Goal: Information Seeking & Learning: Learn about a topic

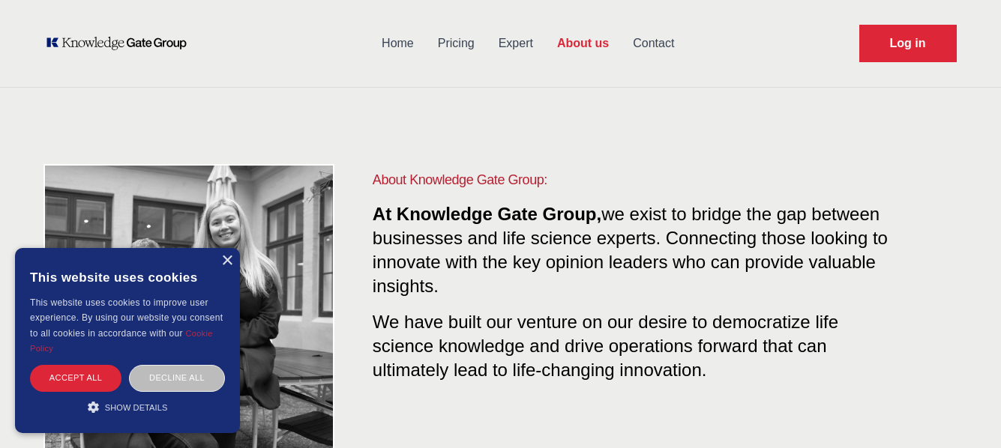
click at [598, 231] on span "we exist to bridge the gap between businesses and life science experts. Connect…" at bounding box center [630, 250] width 515 height 92
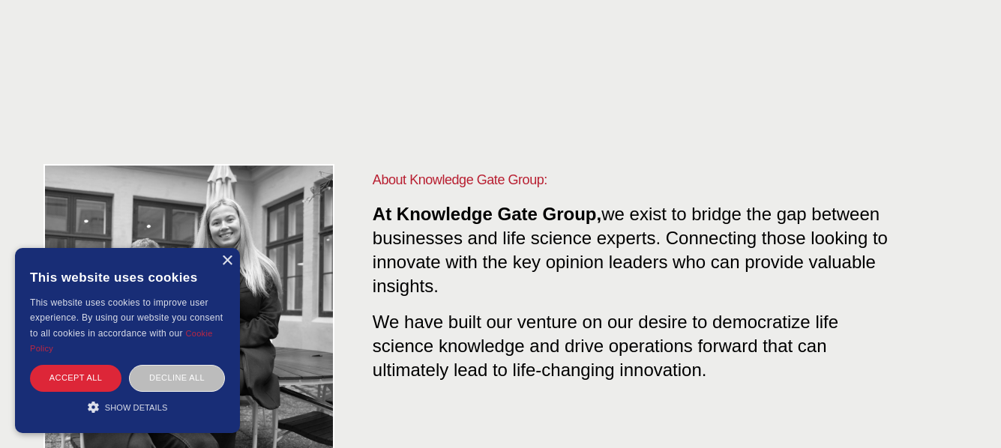
scroll to position [375, 0]
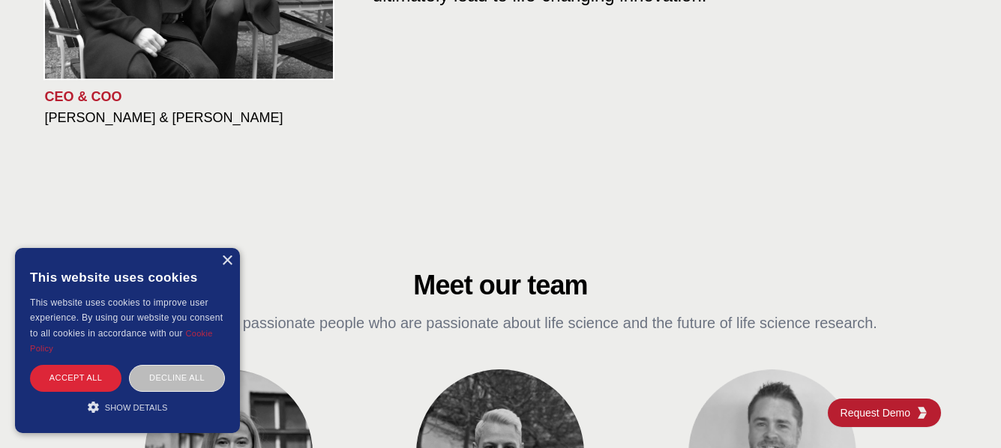
click at [236, 257] on div "× This website uses cookies This website uses cookies to improve user experienc…" at bounding box center [127, 340] width 225 height 185
click at [226, 257] on div "×" at bounding box center [226, 261] width 11 height 11
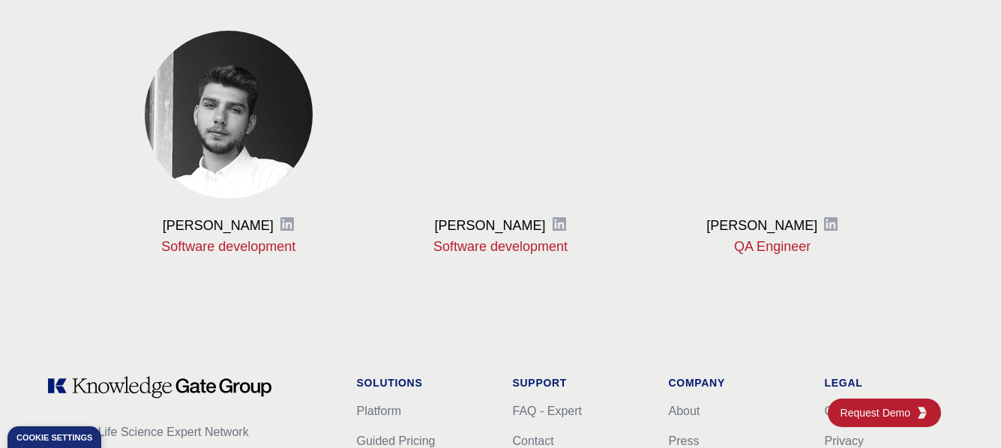
scroll to position [1950, 0]
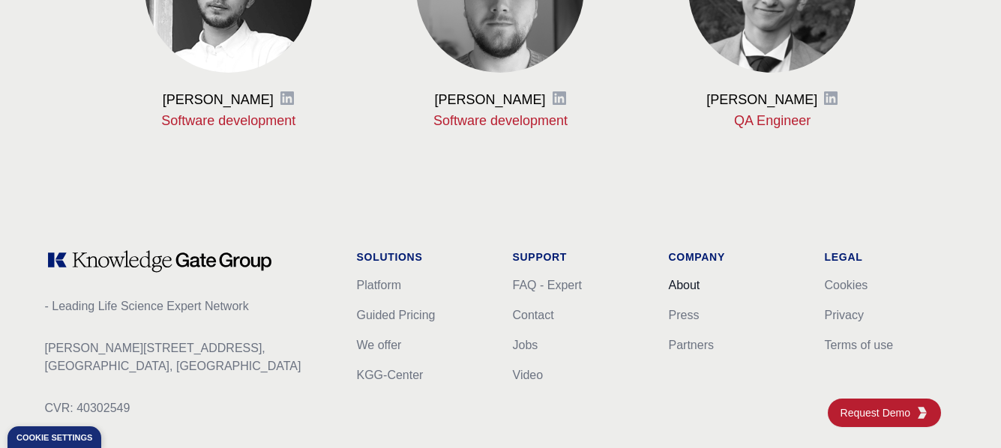
click at [684, 285] on link "About" at bounding box center [684, 285] width 31 height 13
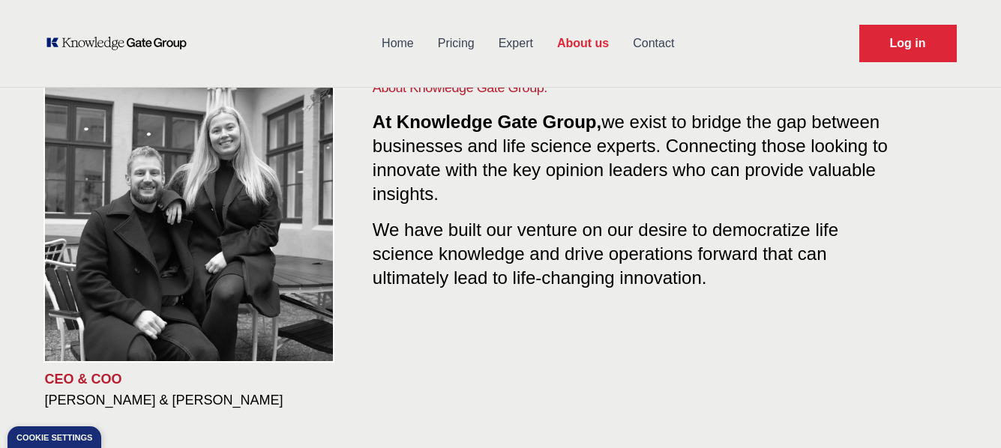
scroll to position [0, 0]
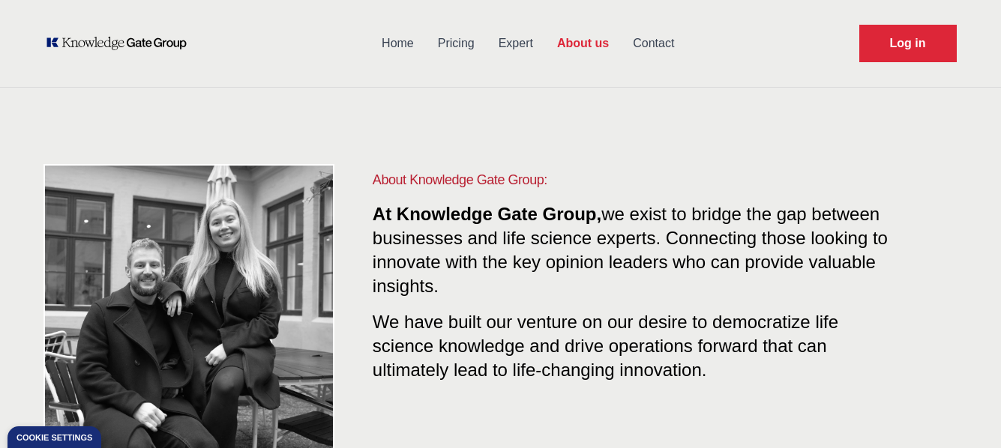
click at [462, 35] on link "Pricing" at bounding box center [456, 43] width 61 height 39
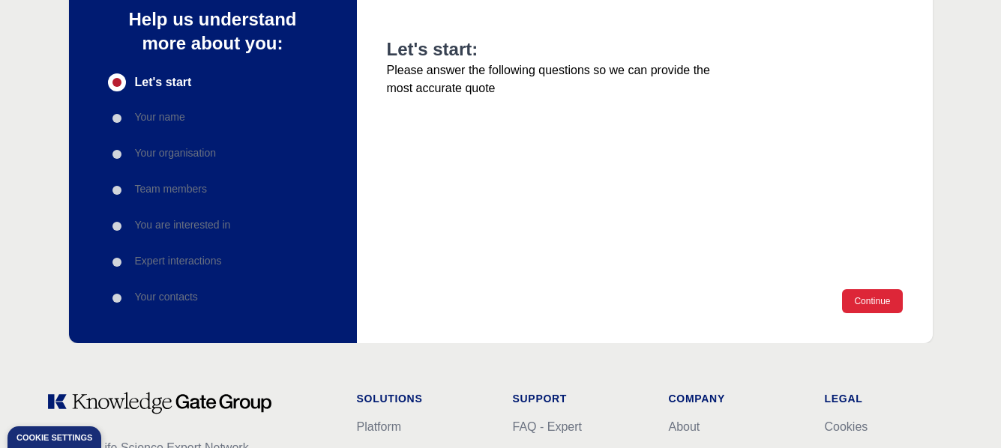
scroll to position [225, 0]
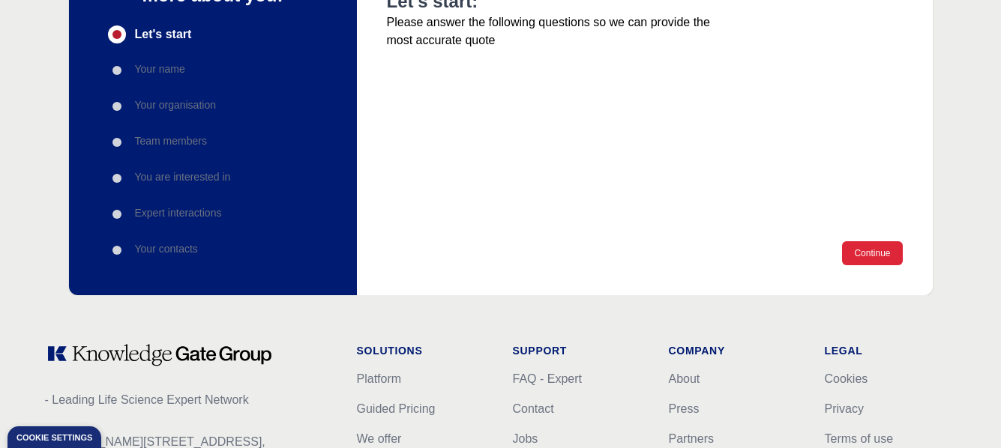
click at [142, 179] on p "You are interested in" at bounding box center [183, 176] width 96 height 15
click at [117, 179] on div "Progress" at bounding box center [116, 178] width 9 height 9
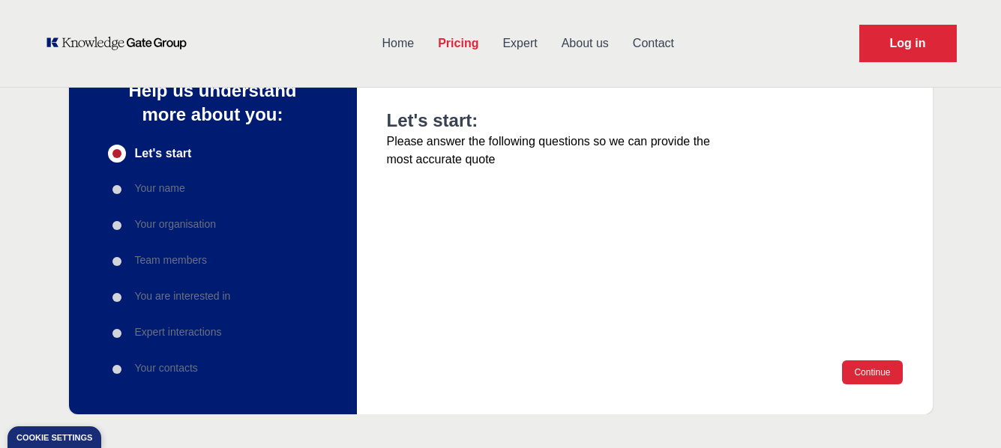
scroll to position [0, 0]
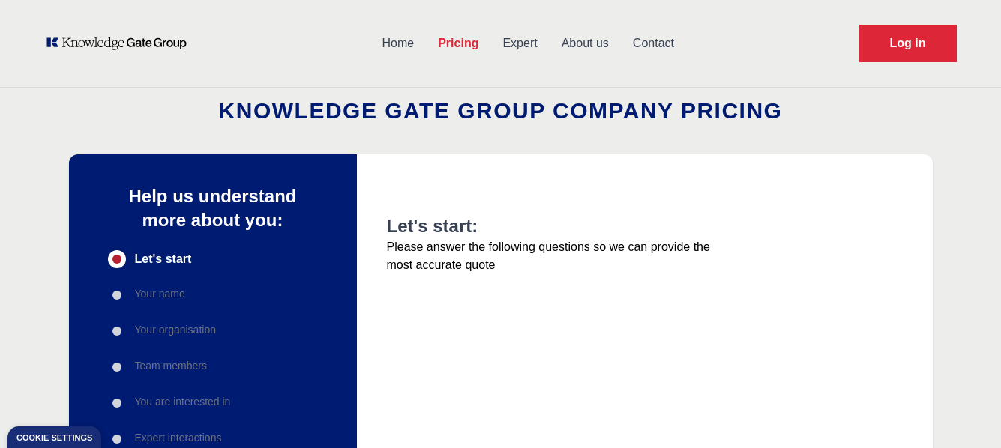
click at [499, 48] on link "Expert" at bounding box center [519, 43] width 58 height 39
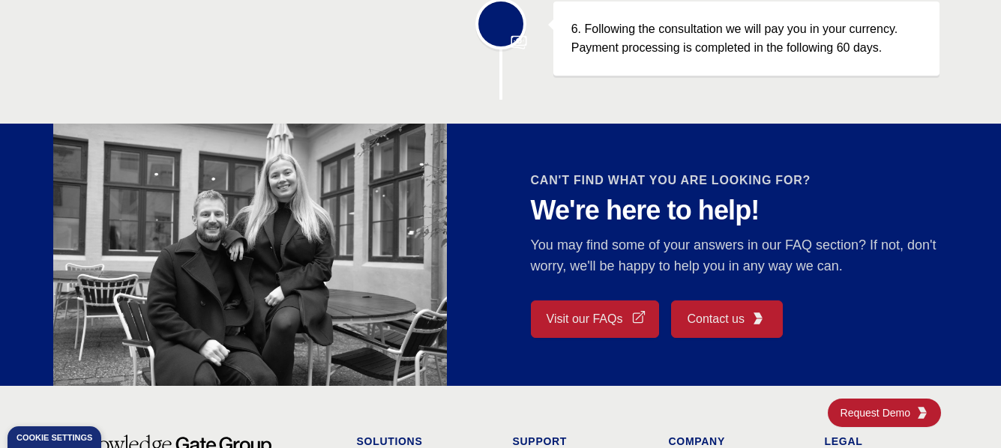
scroll to position [1200, 0]
